Goal: Task Accomplishment & Management: Manage account settings

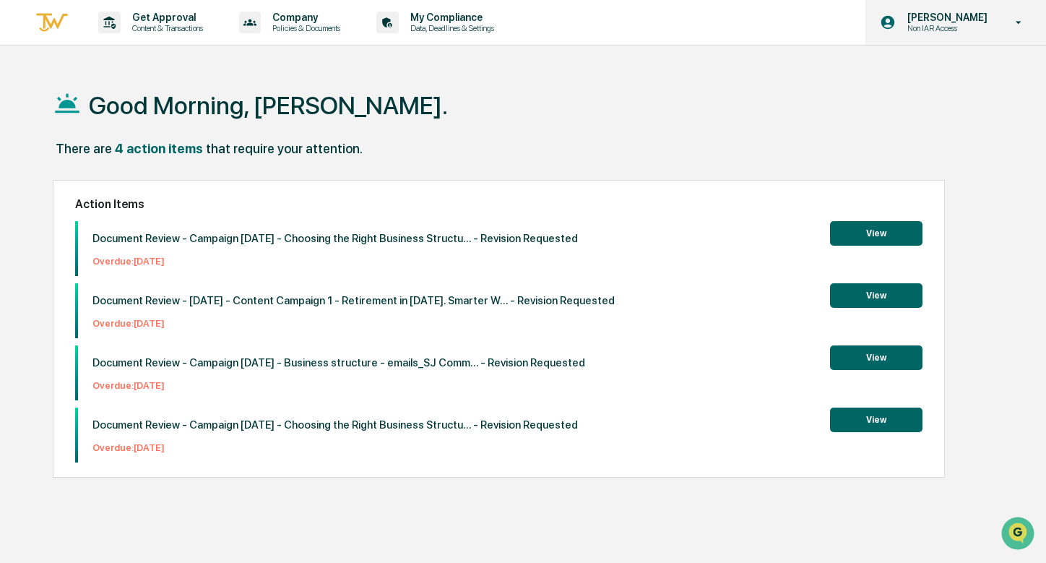
click at [966, 22] on p "[PERSON_NAME]" at bounding box center [944, 18] width 99 height 12
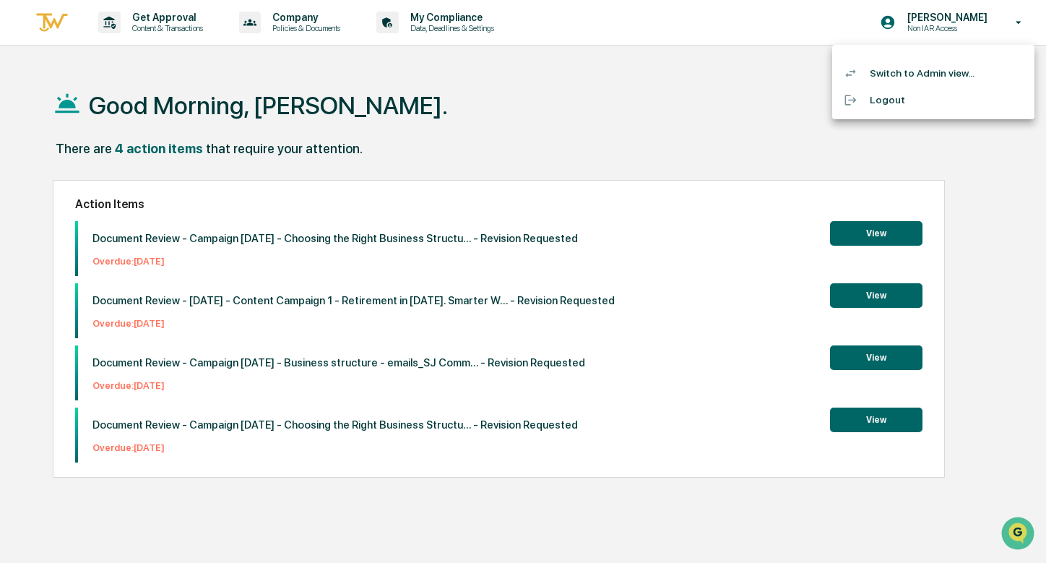
click at [624, 92] on div at bounding box center [523, 281] width 1046 height 563
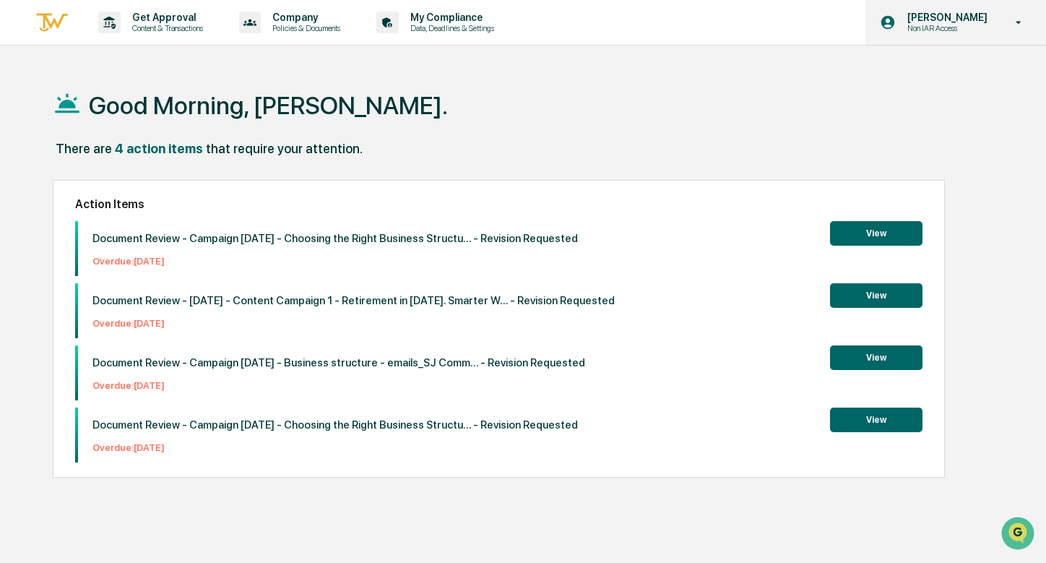
click at [976, 31] on p "Non IAR Access" at bounding box center [944, 28] width 99 height 10
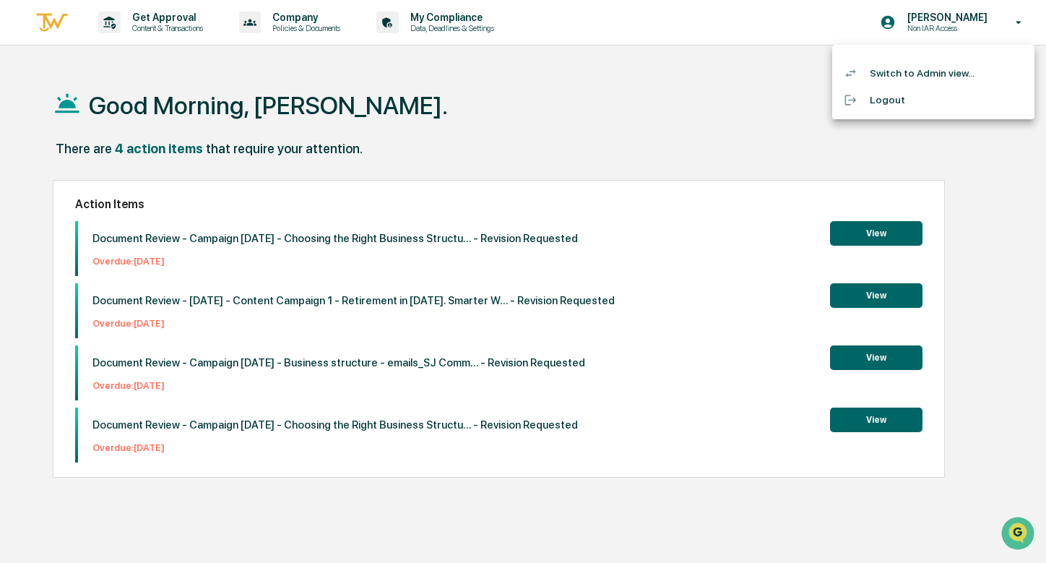
click at [462, 14] on div at bounding box center [523, 281] width 1046 height 563
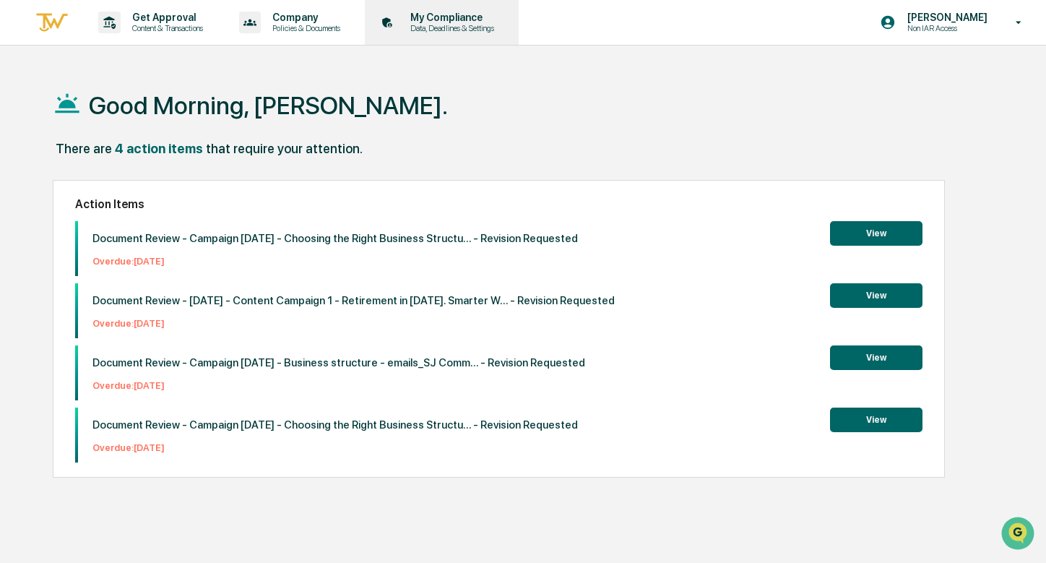
click at [399, 25] on icon at bounding box center [387, 23] width 22 height 22
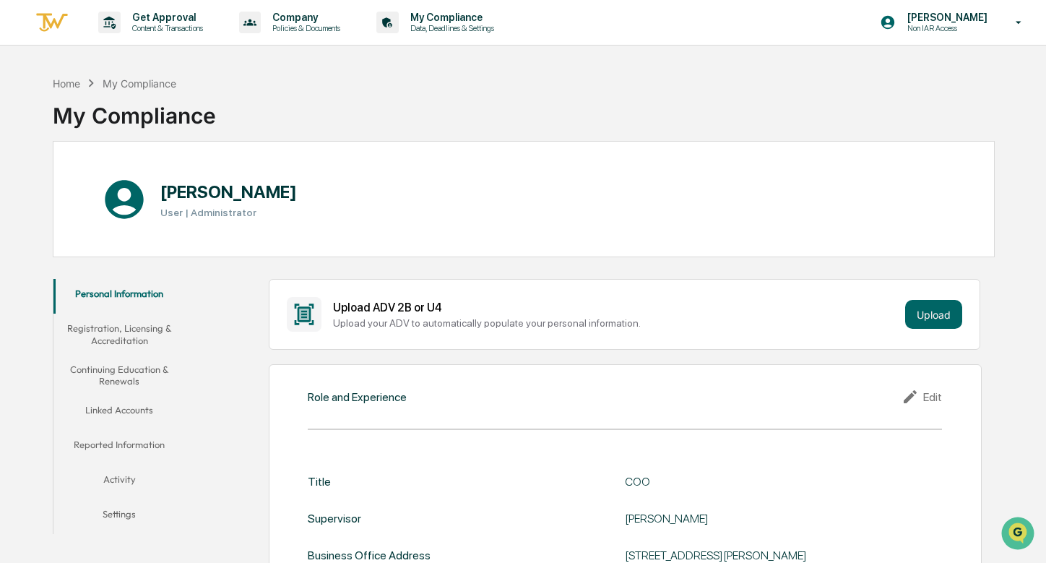
click at [123, 407] on button "Linked Accounts" at bounding box center [118, 412] width 131 height 35
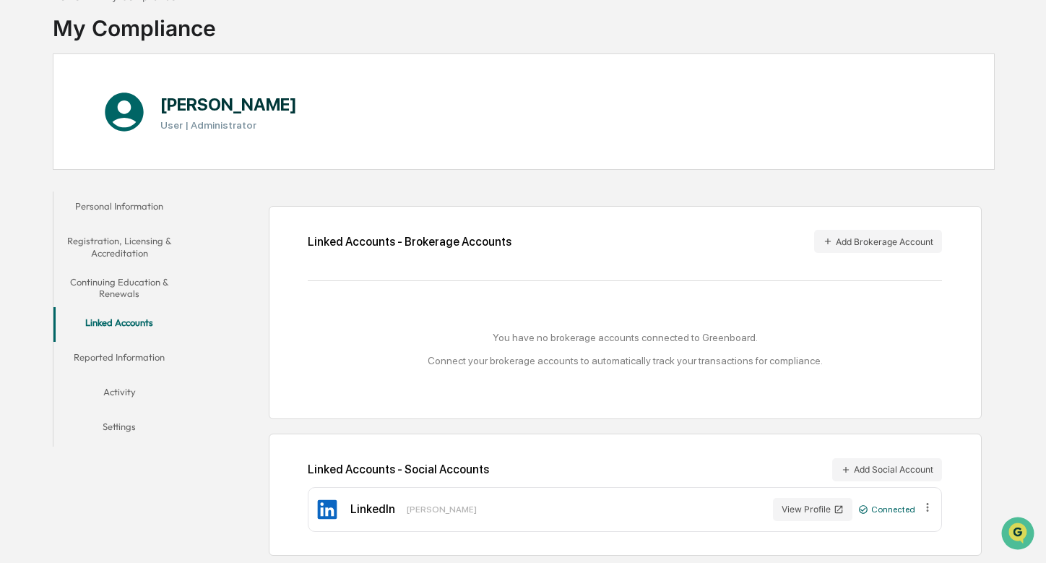
scroll to position [101, 0]
click at [871, 230] on button "Add Brokerage Account" at bounding box center [878, 241] width 128 height 23
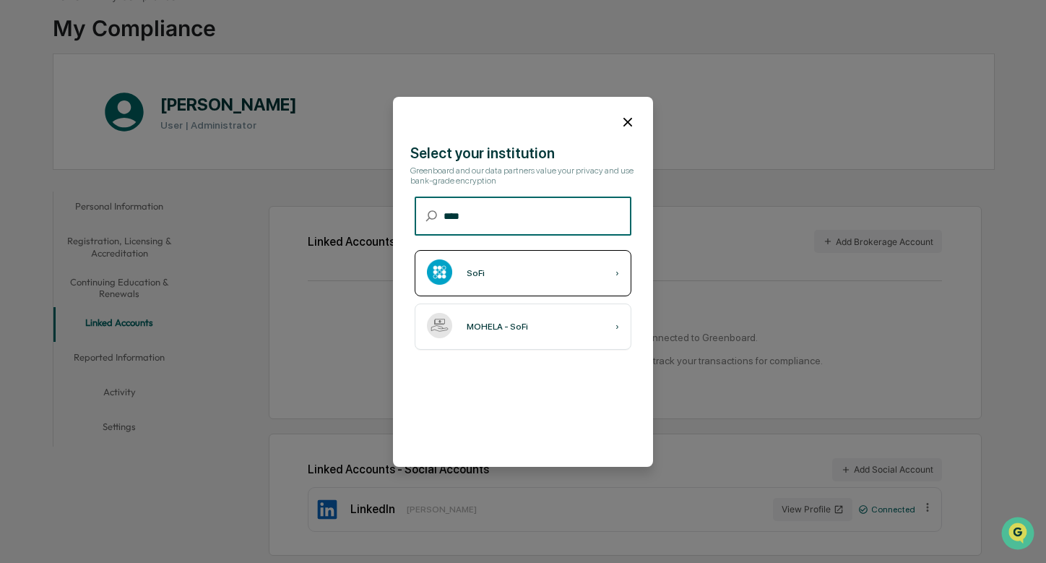
type input "****"
click at [499, 279] on div "SoFi ›" at bounding box center [522, 273] width 217 height 46
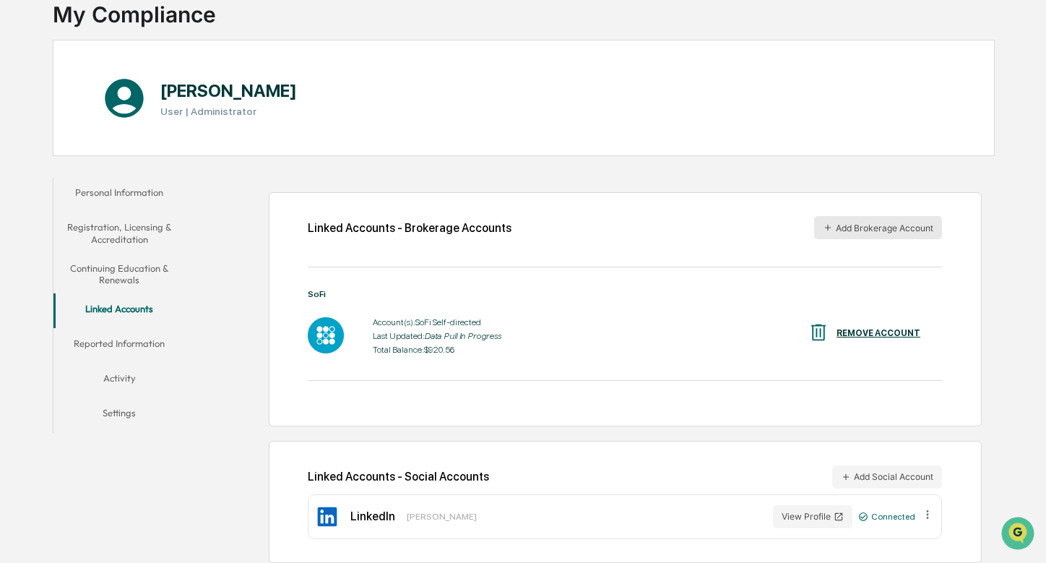
click at [861, 226] on button "Add Brokerage Account" at bounding box center [878, 227] width 128 height 23
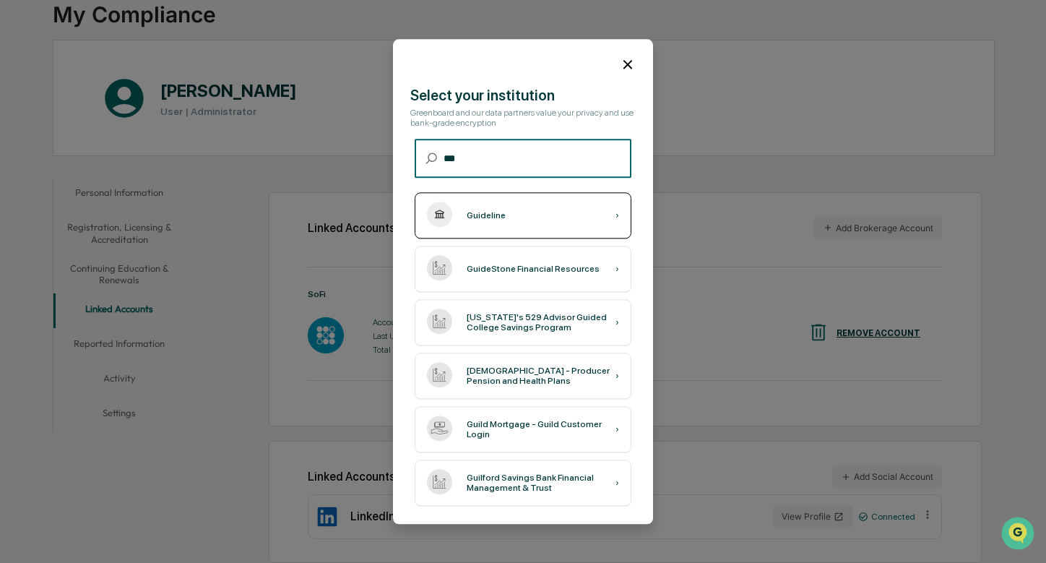
type input "***"
click at [554, 211] on div "Guideline ›" at bounding box center [522, 215] width 217 height 46
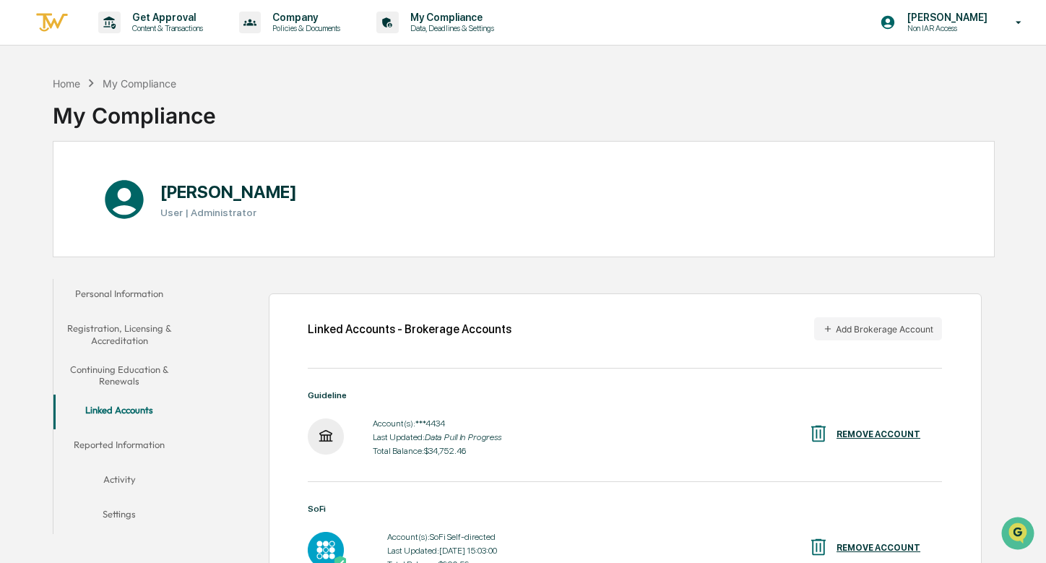
scroll to position [0, 0]
click at [949, 17] on p "[PERSON_NAME]" at bounding box center [944, 18] width 99 height 12
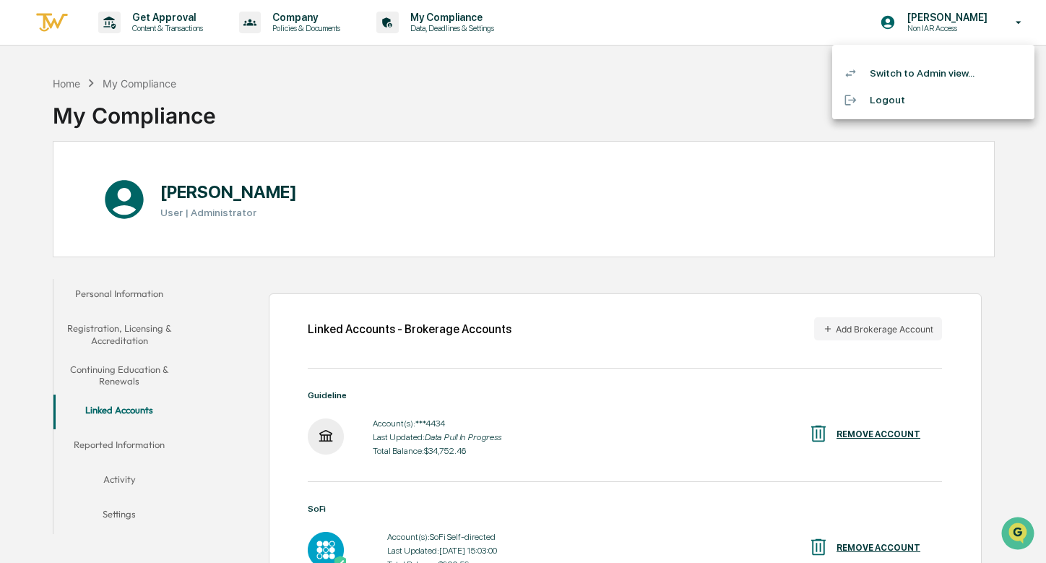
click at [895, 73] on li "Switch to Admin view..." at bounding box center [933, 73] width 202 height 27
